Goal: Task Accomplishment & Management: Use online tool/utility

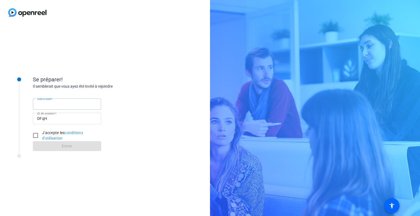
click at [78, 106] on input "Votre nom" at bounding box center [67, 104] width 60 height 7
type input "[PERSON_NAME]"
click at [61, 119] on input "DFqH" at bounding box center [67, 118] width 60 height 7
click at [35, 136] on input "J'accepte les conditions d'utilisation" at bounding box center [35, 135] width 11 height 11
checkbox input "true"
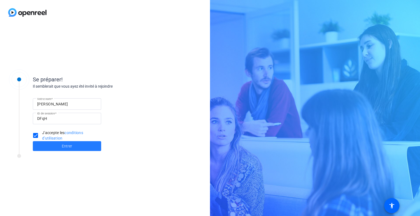
click at [49, 144] on span at bounding box center [67, 146] width 68 height 13
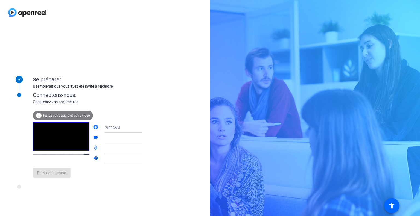
click at [140, 66] on div "Se préparer! Il semblerait que vous ayez été invité à rejoindre" at bounding box center [87, 78] width 109 height 24
click at [52, 175] on font "Entrer en session" at bounding box center [51, 173] width 29 height 4
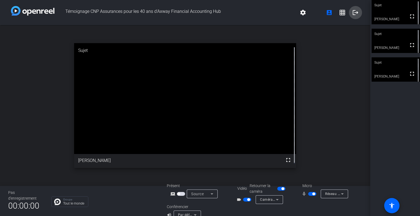
click at [352, 11] on mat-icon "logout" at bounding box center [355, 12] width 7 height 7
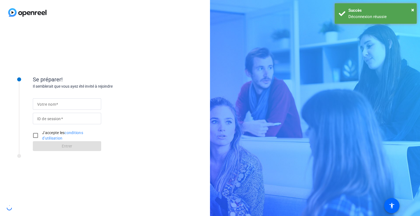
click at [133, 86] on div "Il semblerait que vous ayez été invité à rejoindre" at bounding box center [87, 87] width 109 height 6
